Goal: Task Accomplishment & Management: Manage account settings

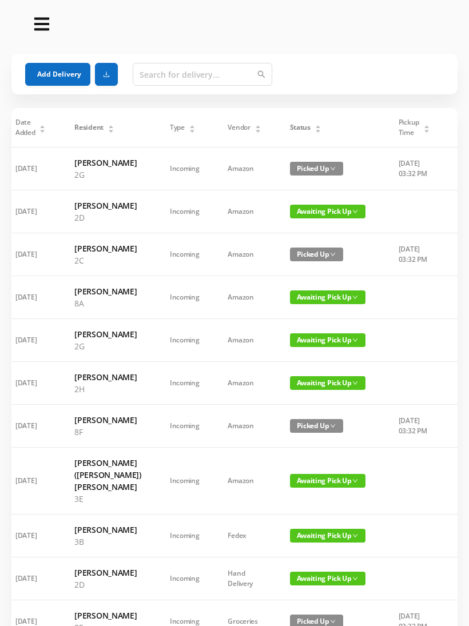
scroll to position [0, 9]
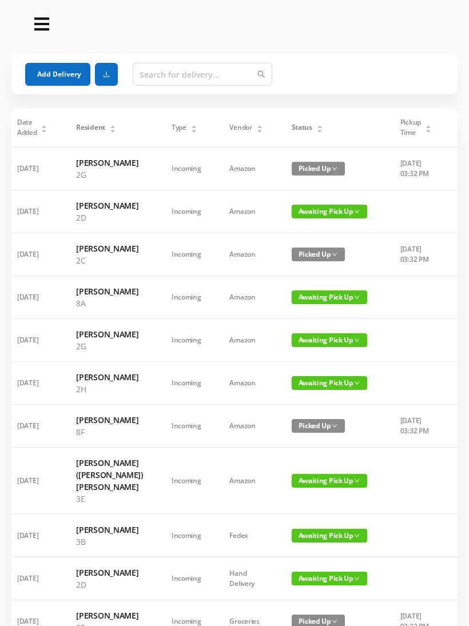
click at [323, 347] on span "Awaiting Pick Up" at bounding box center [329, 340] width 75 height 14
click at [308, 409] on link "Picked Up" at bounding box center [314, 405] width 74 height 18
click at [328, 390] on span "Awaiting Pick Up" at bounding box center [329, 383] width 75 height 14
click at [311, 456] on link "Picked Up" at bounding box center [314, 453] width 74 height 18
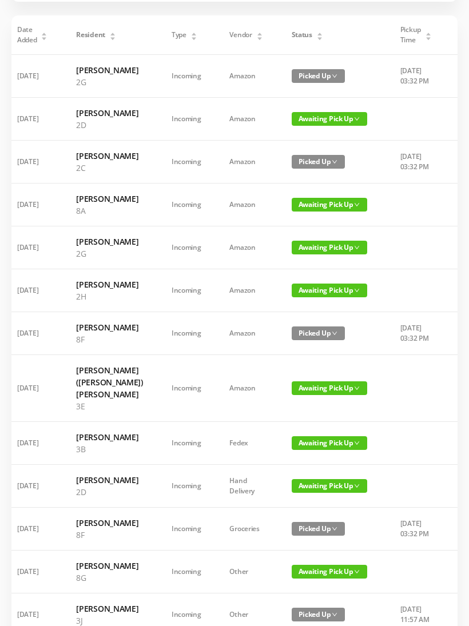
scroll to position [93, 0]
click at [323, 395] on span "Awaiting Pick Up" at bounding box center [329, 388] width 75 height 14
click at [311, 479] on link "Picked Up" at bounding box center [314, 477] width 74 height 18
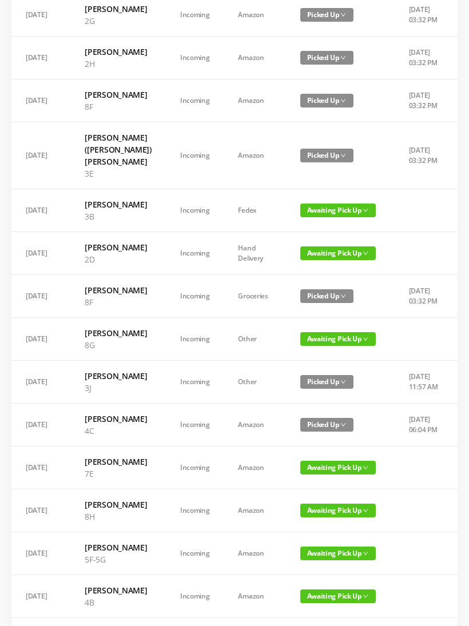
scroll to position [0, 0]
click at [329, 346] on span "Awaiting Pick Up" at bounding box center [337, 339] width 75 height 14
click at [319, 471] on link "Picked Up" at bounding box center [323, 469] width 74 height 18
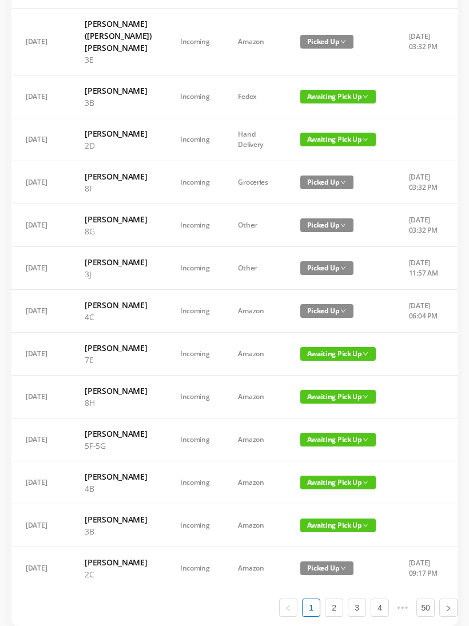
scroll to position [439, 0]
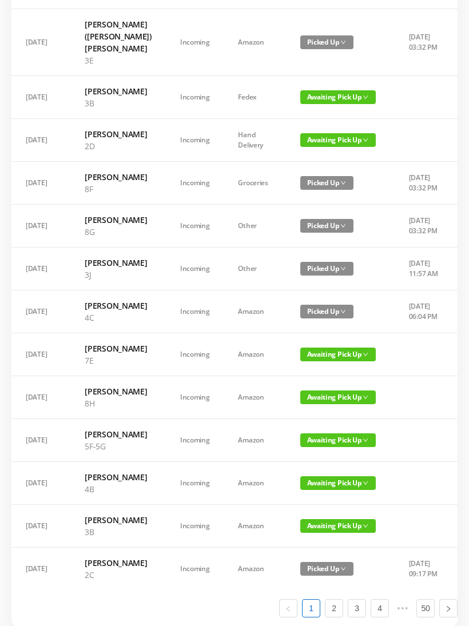
click at [332, 361] on span "Awaiting Pick Up" at bounding box center [337, 355] width 75 height 14
click at [318, 520] on link "Picked Up" at bounding box center [323, 521] width 74 height 18
click at [326, 404] on span "Awaiting Pick Up" at bounding box center [337, 398] width 75 height 14
click at [319, 578] on link "Picked Up" at bounding box center [323, 576] width 74 height 18
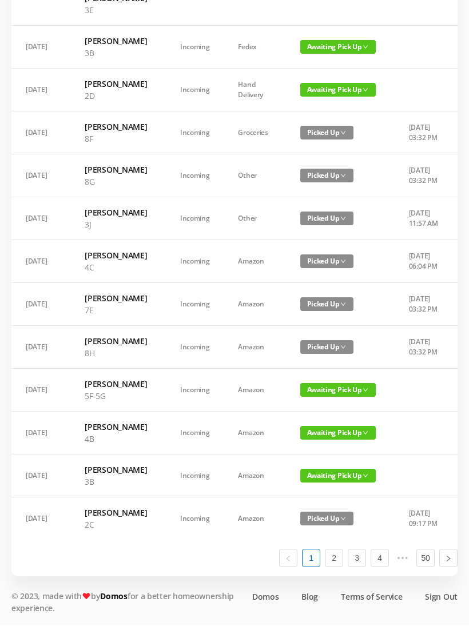
scroll to position [648, 0]
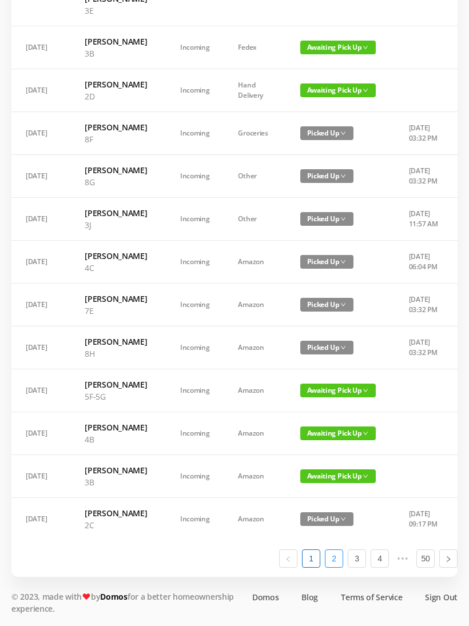
click at [339, 567] on link "2" at bounding box center [333, 558] width 17 height 17
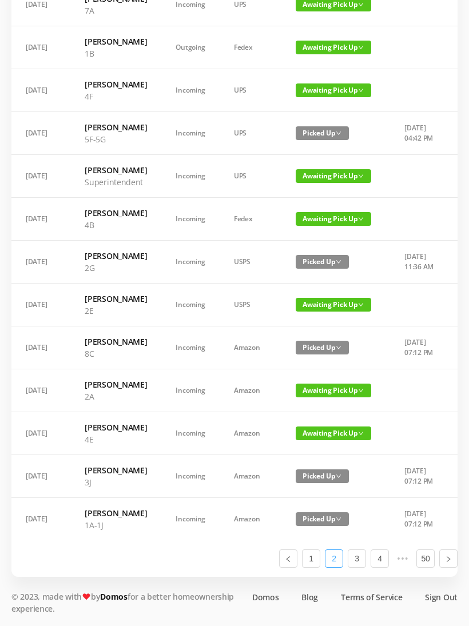
scroll to position [0, 0]
click at [312, 312] on span "Awaiting Pick Up" at bounding box center [333, 305] width 75 height 14
click at [321, 396] on link "Picked Up" at bounding box center [333, 405] width 74 height 18
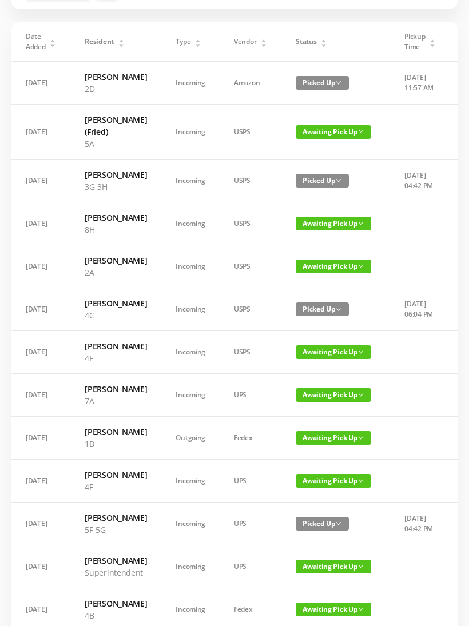
scroll to position [86, 0]
click at [327, 230] on span "Awaiting Pick Up" at bounding box center [333, 224] width 75 height 14
click at [316, 276] on link "Picked Up" at bounding box center [333, 276] width 74 height 18
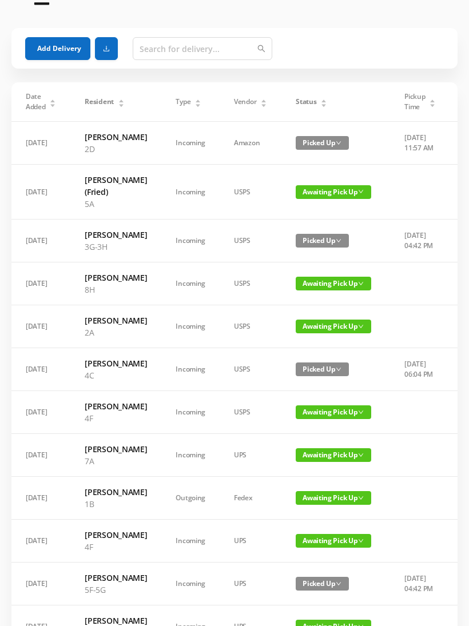
scroll to position [25, 0]
